Goal: Information Seeking & Learning: Learn about a topic

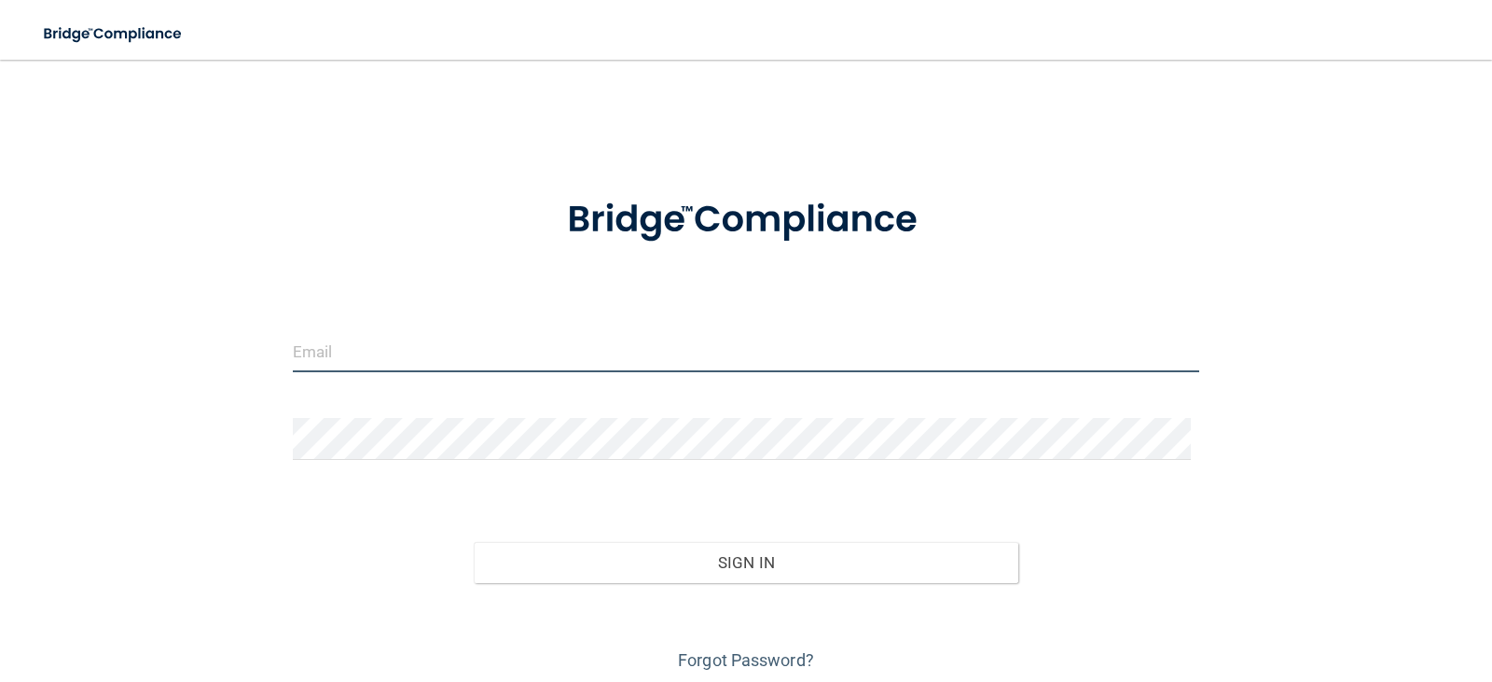
click at [352, 336] on input "email" at bounding box center [746, 351] width 907 height 42
type input "[EMAIL_ADDRESS][DOMAIN_NAME]"
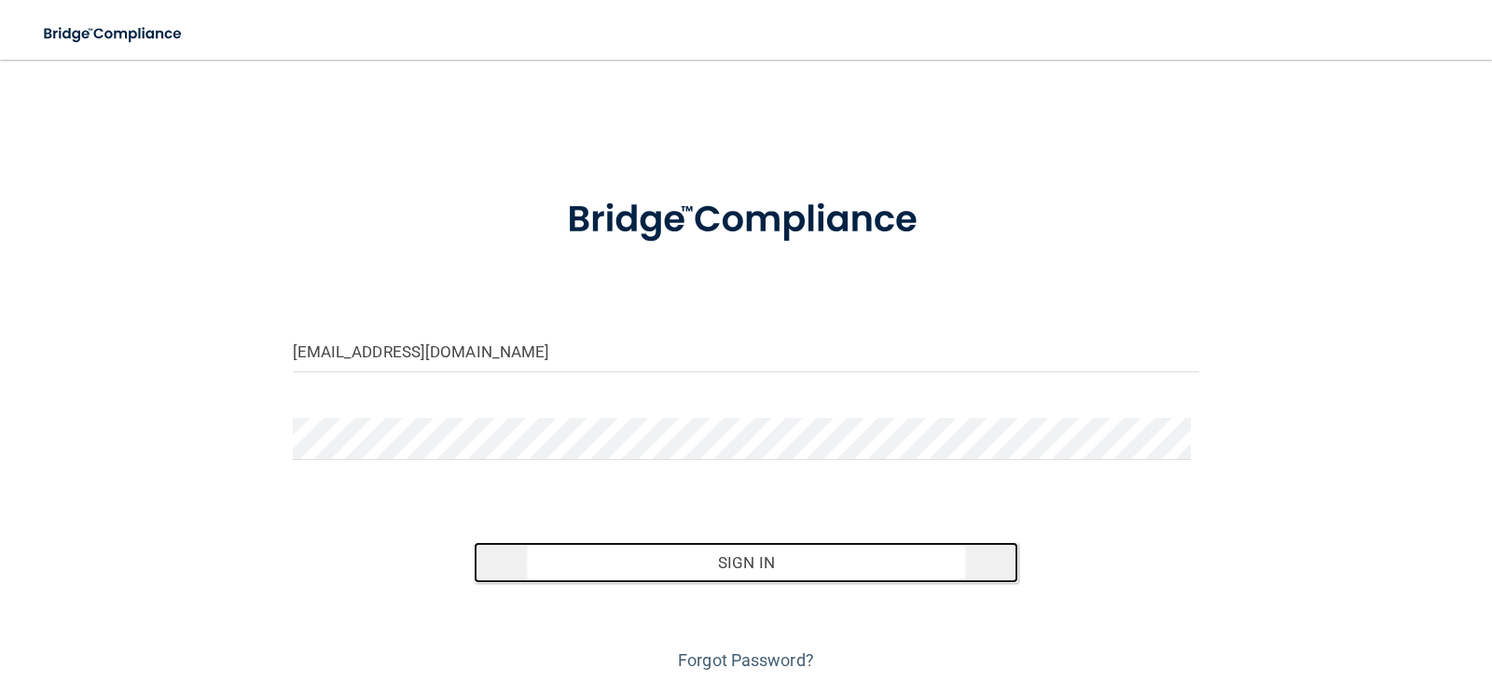
click at [713, 559] on button "Sign In" at bounding box center [746, 562] width 545 height 41
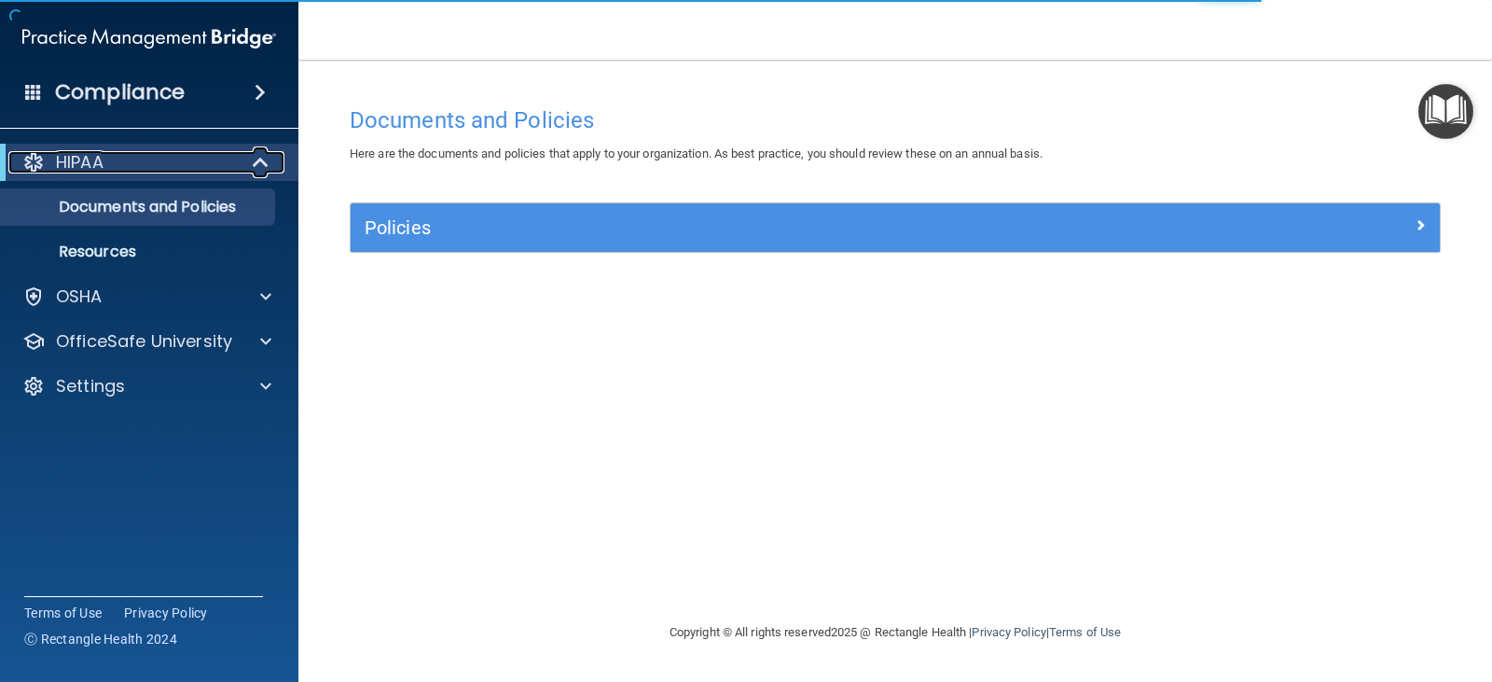
click at [256, 158] on span at bounding box center [263, 162] width 16 height 22
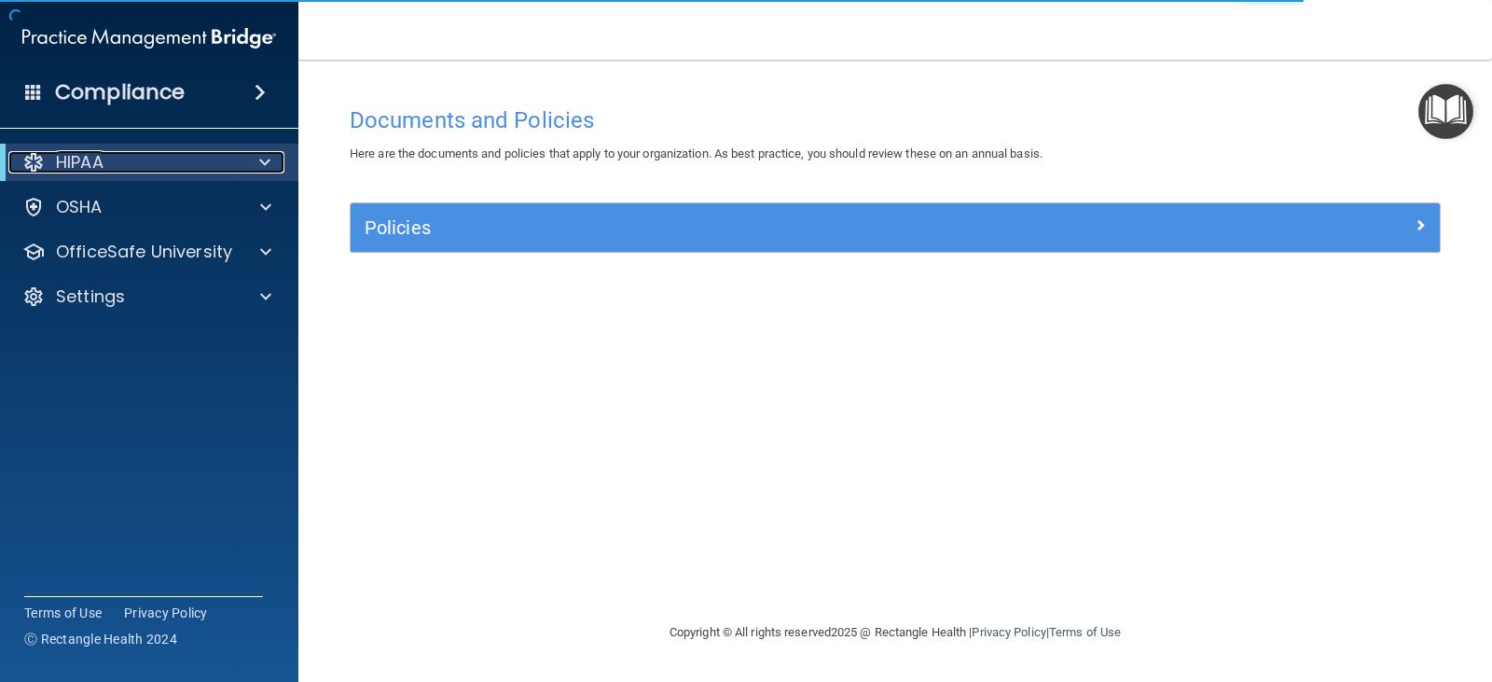
click at [256, 158] on div at bounding box center [262, 162] width 46 height 22
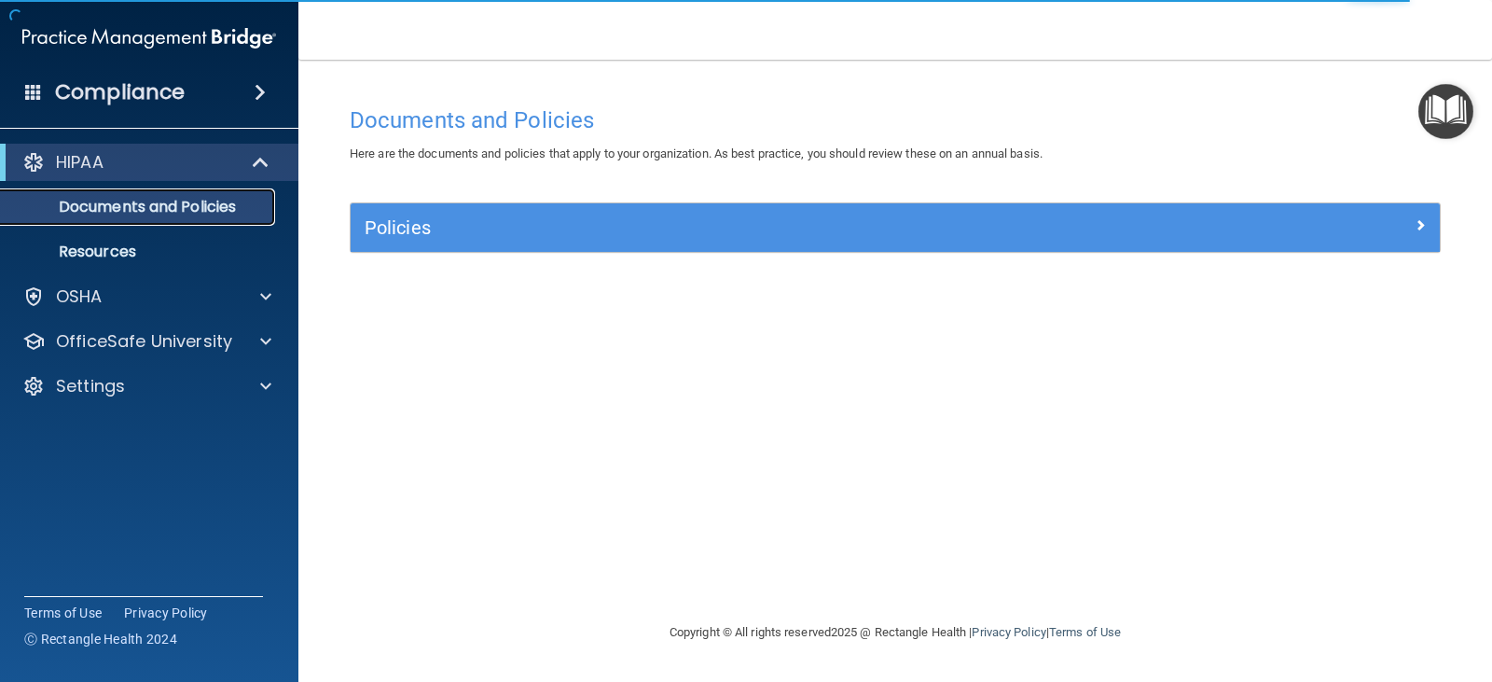
click at [198, 201] on p "Documents and Policies" at bounding box center [139, 207] width 255 height 19
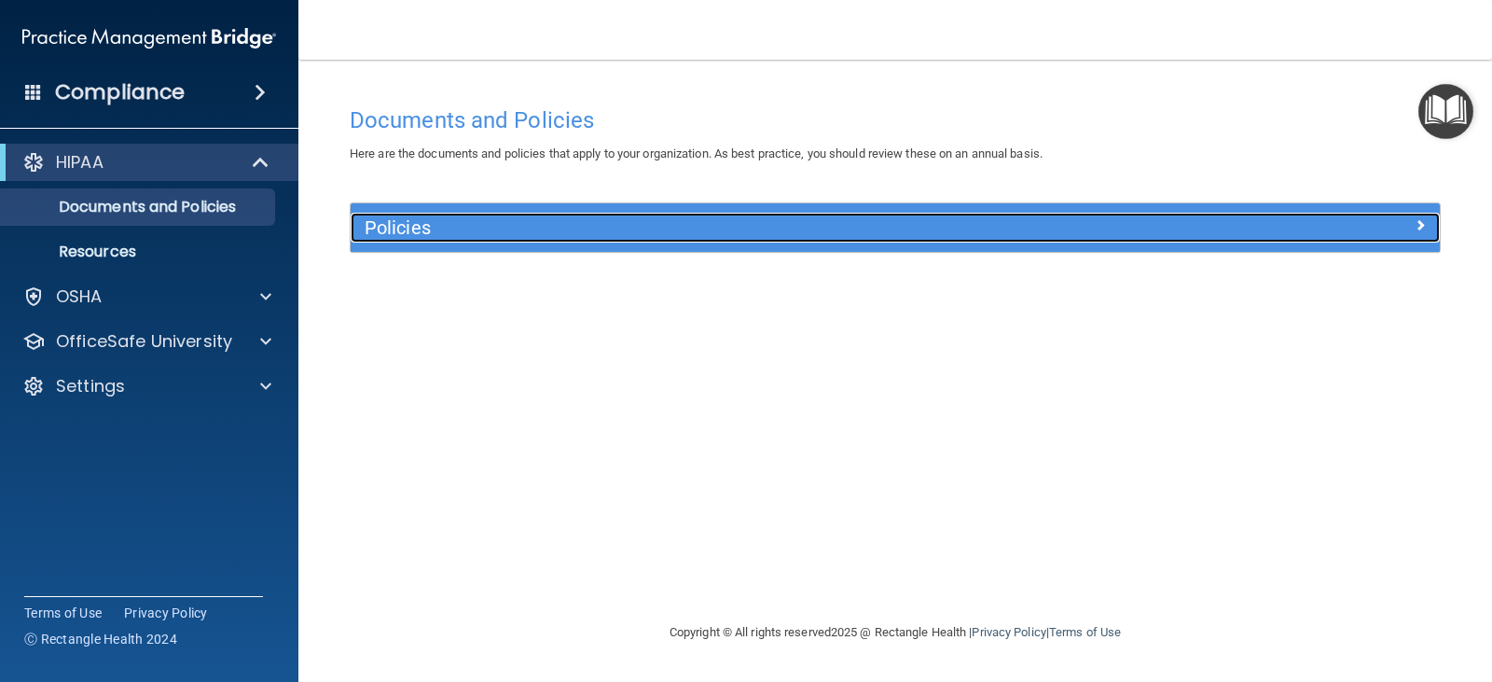
click at [1417, 224] on span at bounding box center [1420, 225] width 11 height 22
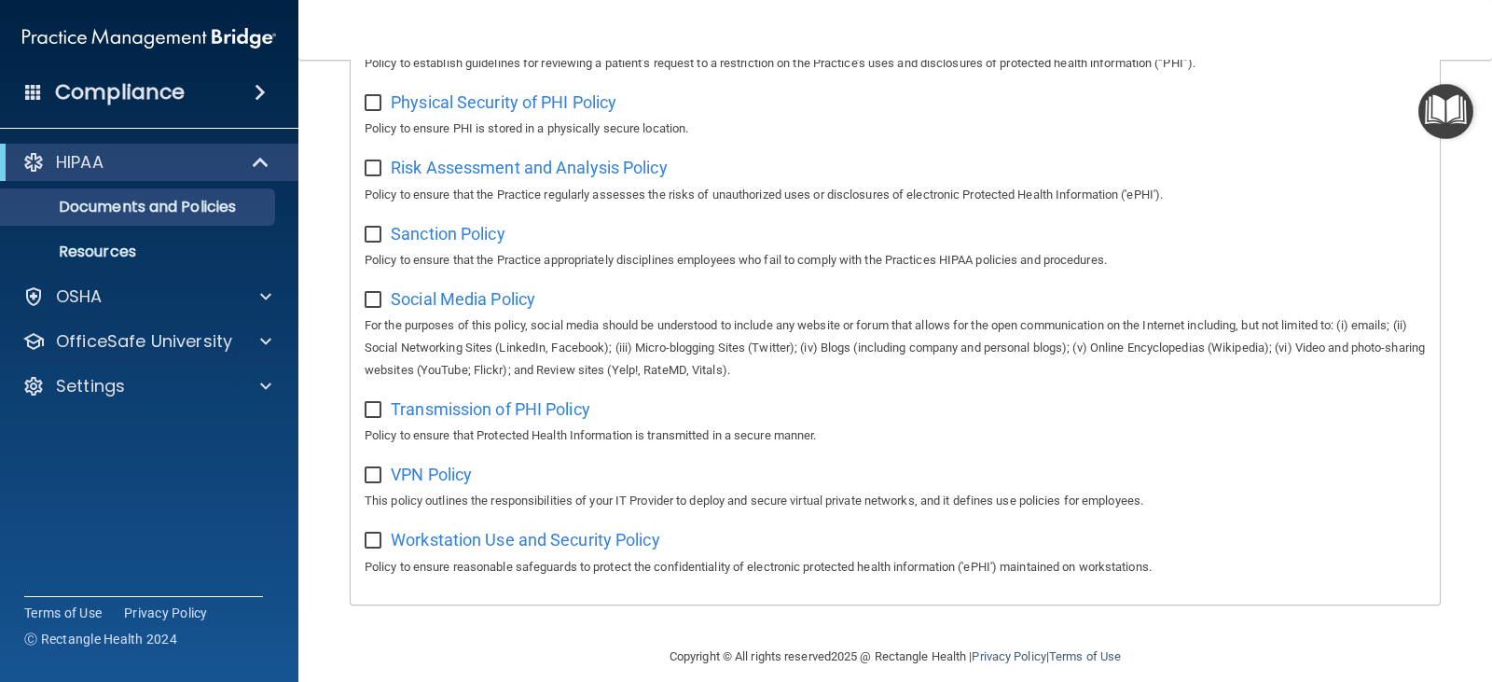
scroll to position [1234, 0]
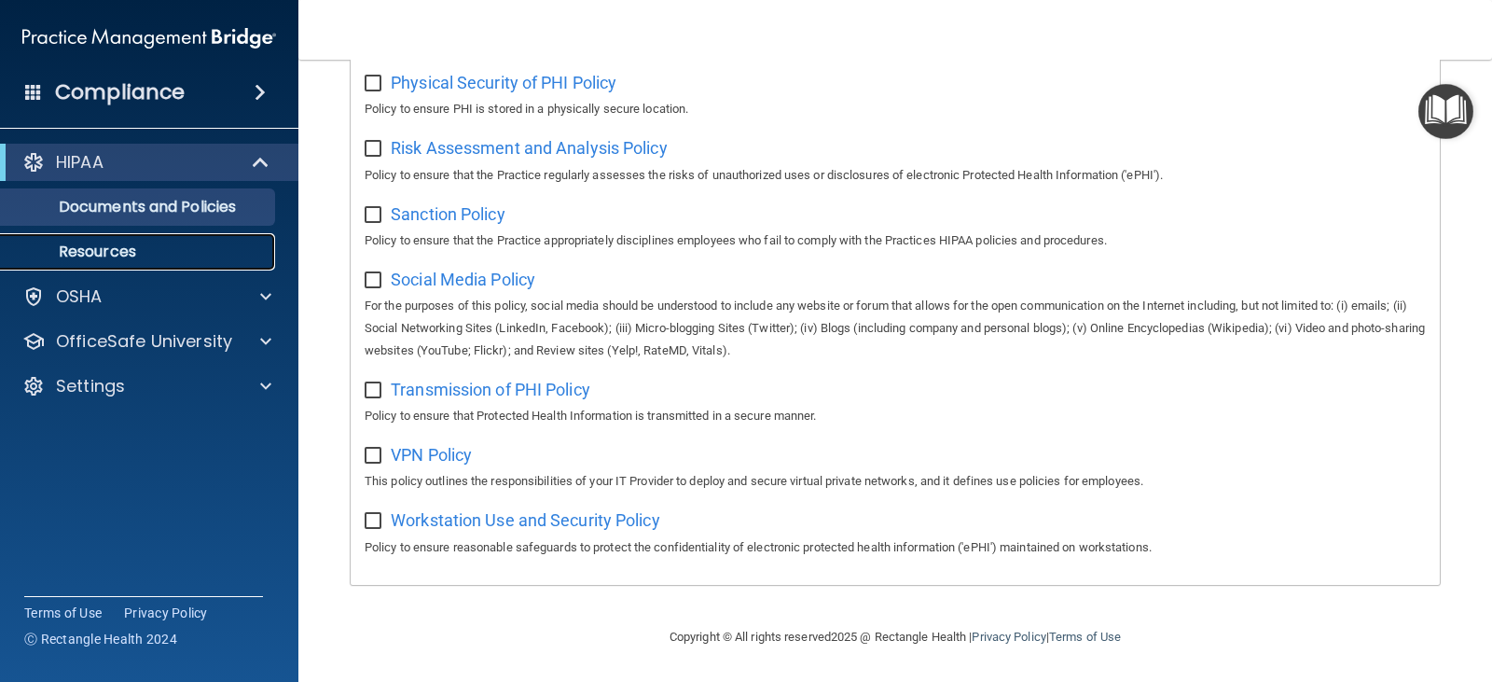
click at [178, 248] on p "Resources" at bounding box center [139, 251] width 255 height 19
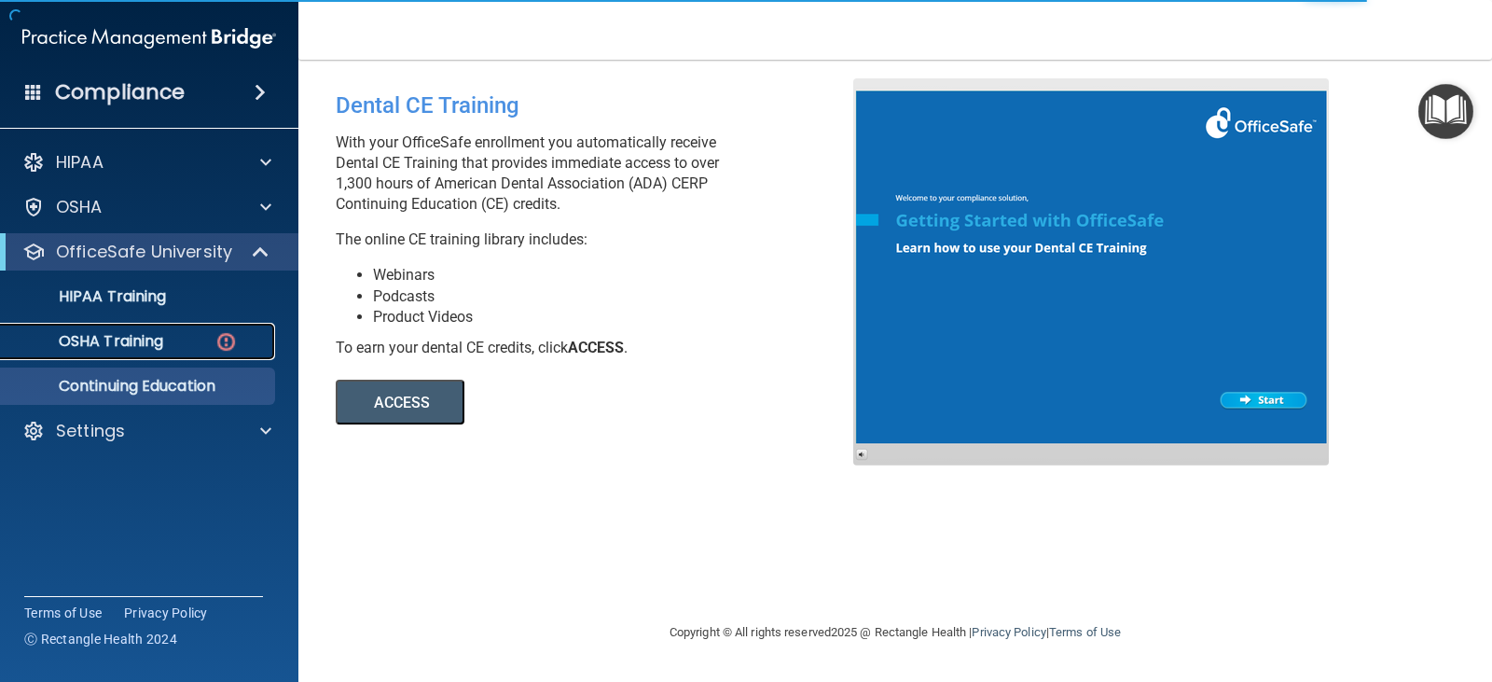
click at [184, 349] on div "OSHA Training" at bounding box center [139, 341] width 255 height 19
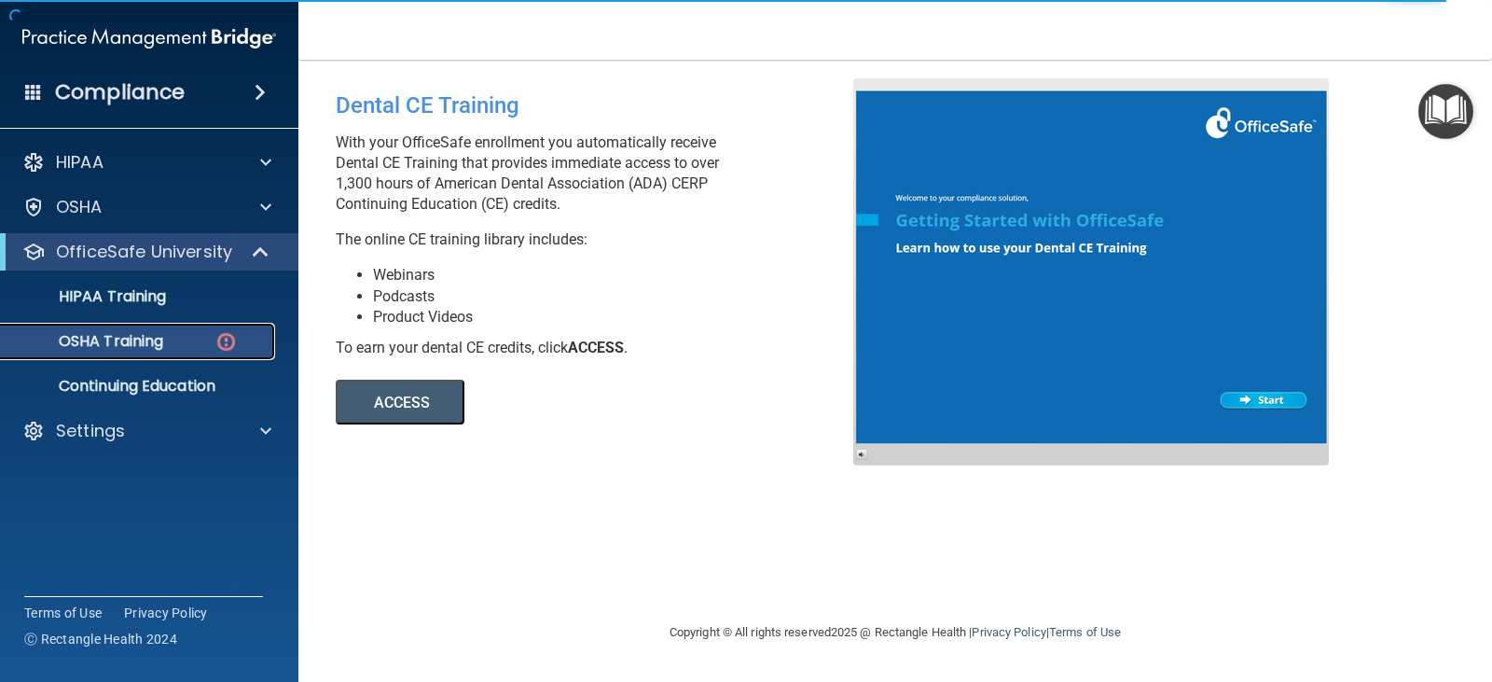
click at [182, 333] on div "OSHA Training" at bounding box center [139, 341] width 255 height 19
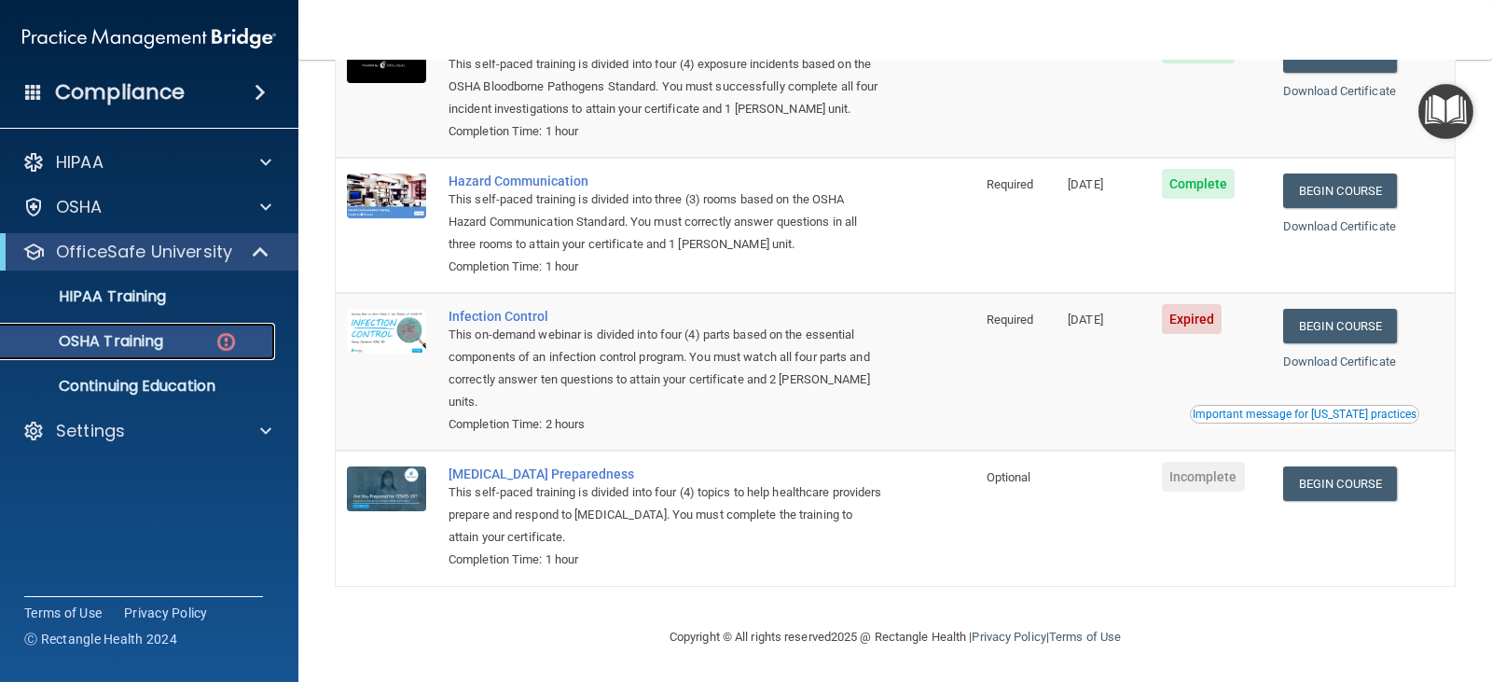
scroll to position [243, 0]
click at [1327, 323] on link "Begin Course" at bounding box center [1340, 326] width 114 height 35
